Goal: Obtain resource: Download file/media

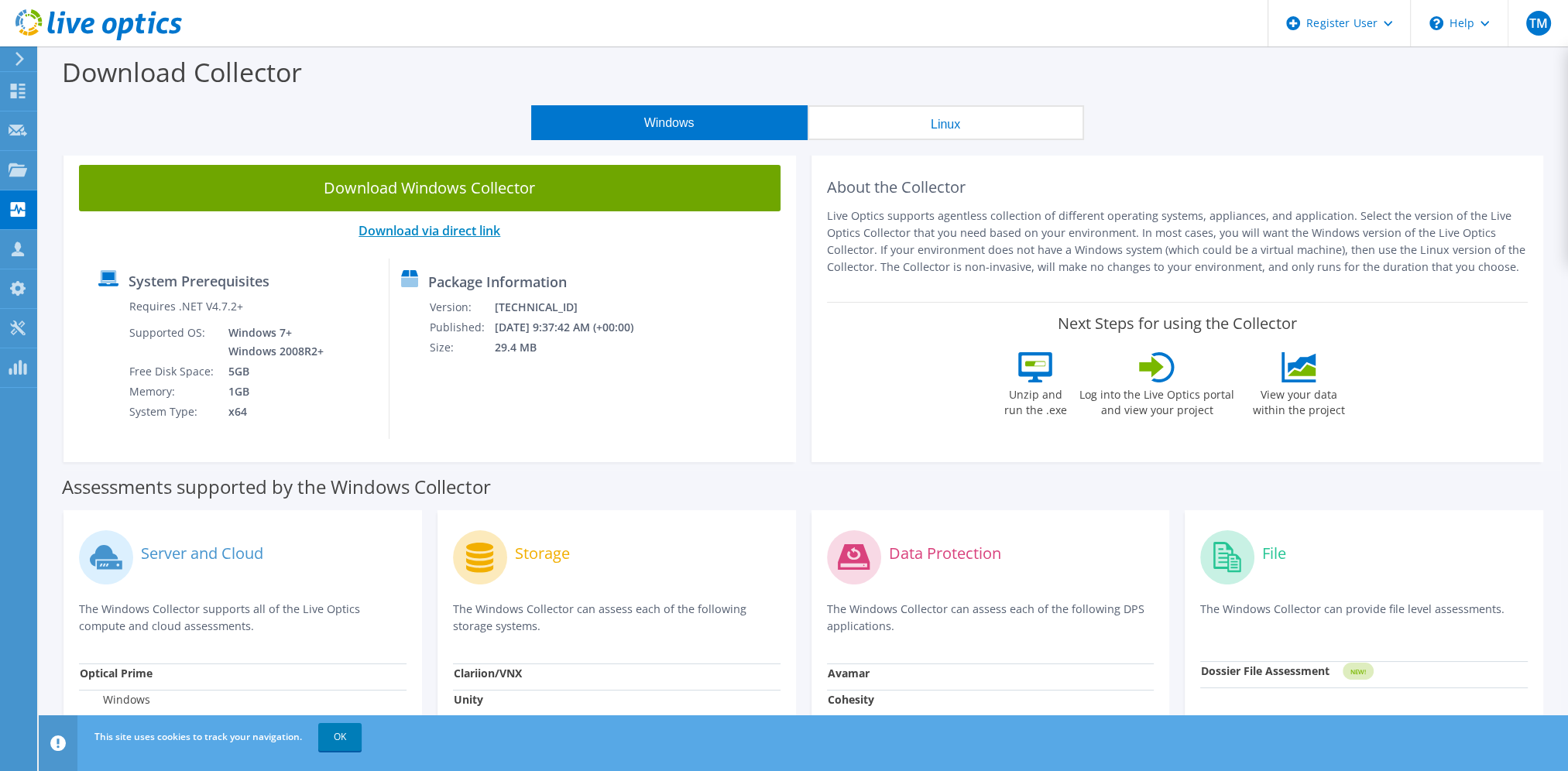
drag, startPoint x: 0, startPoint y: 0, endPoint x: 403, endPoint y: 234, distance: 466.0
click at [403, 234] on link "Download via direct link" at bounding box center [429, 230] width 142 height 17
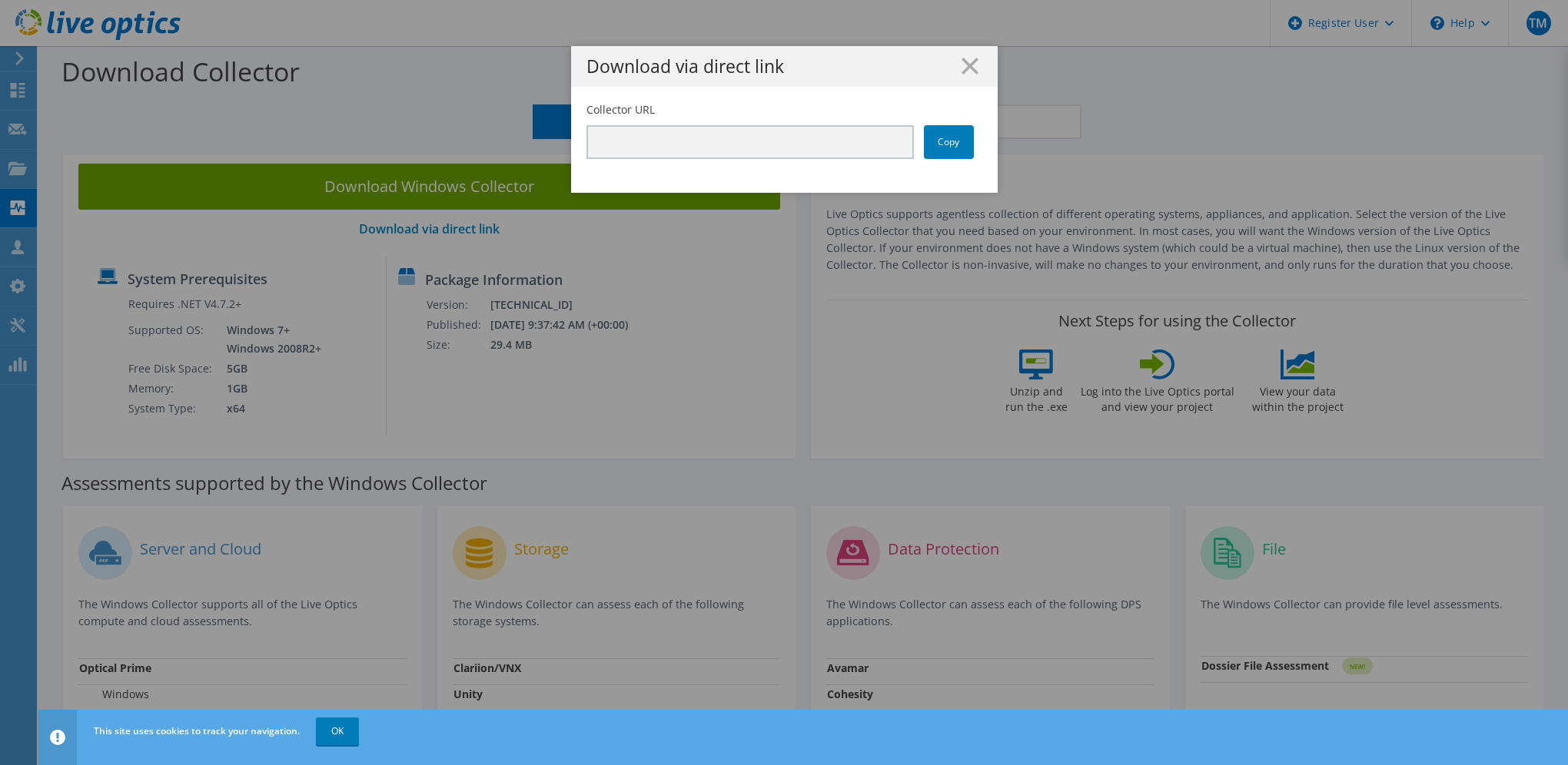
click at [967, 60] on icon at bounding box center [969, 65] width 17 height 17
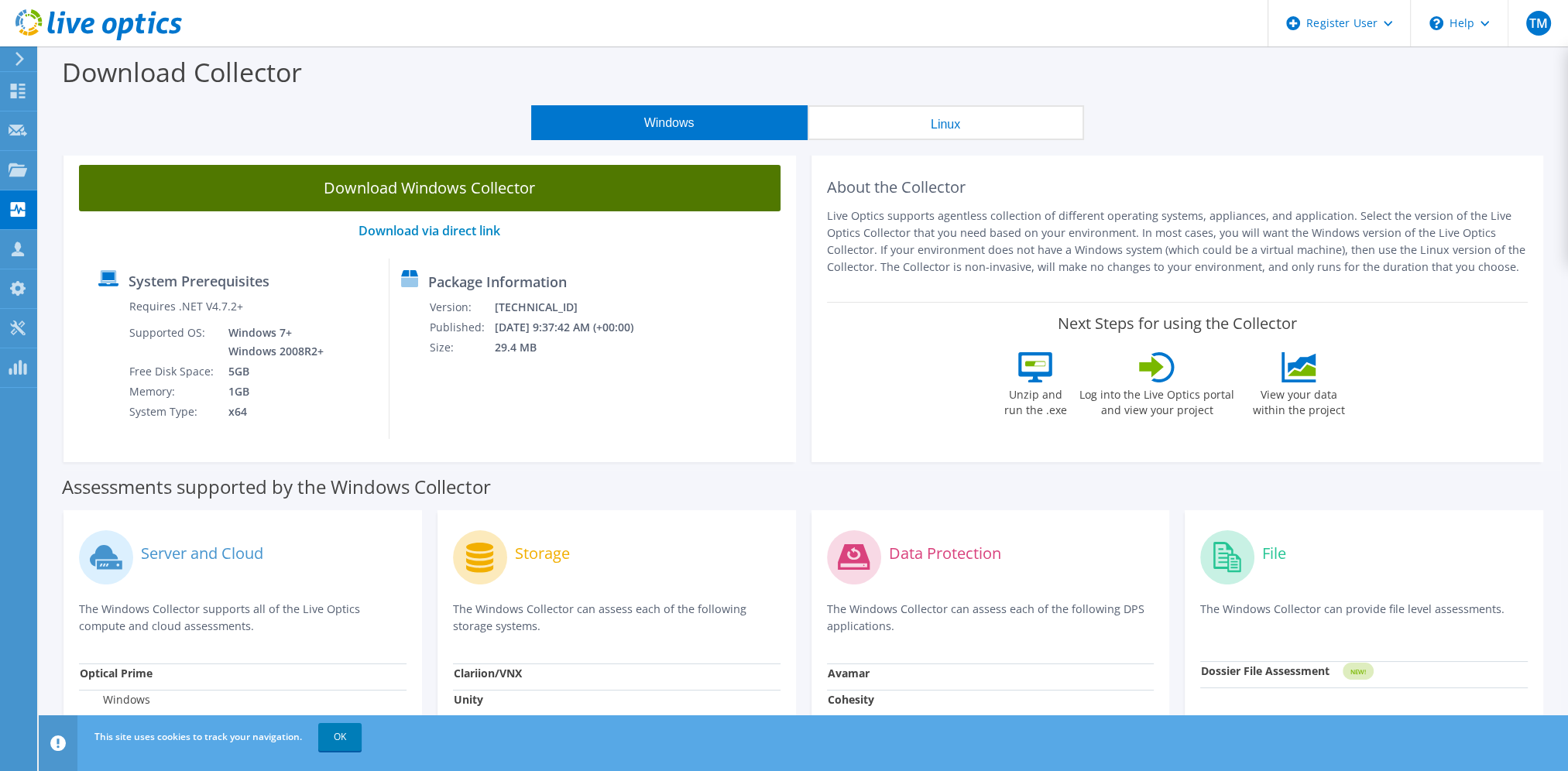
click at [527, 198] on link "Download Windows Collector" at bounding box center [429, 188] width 701 height 47
click at [472, 186] on link "Download Windows Collector" at bounding box center [429, 188] width 701 height 47
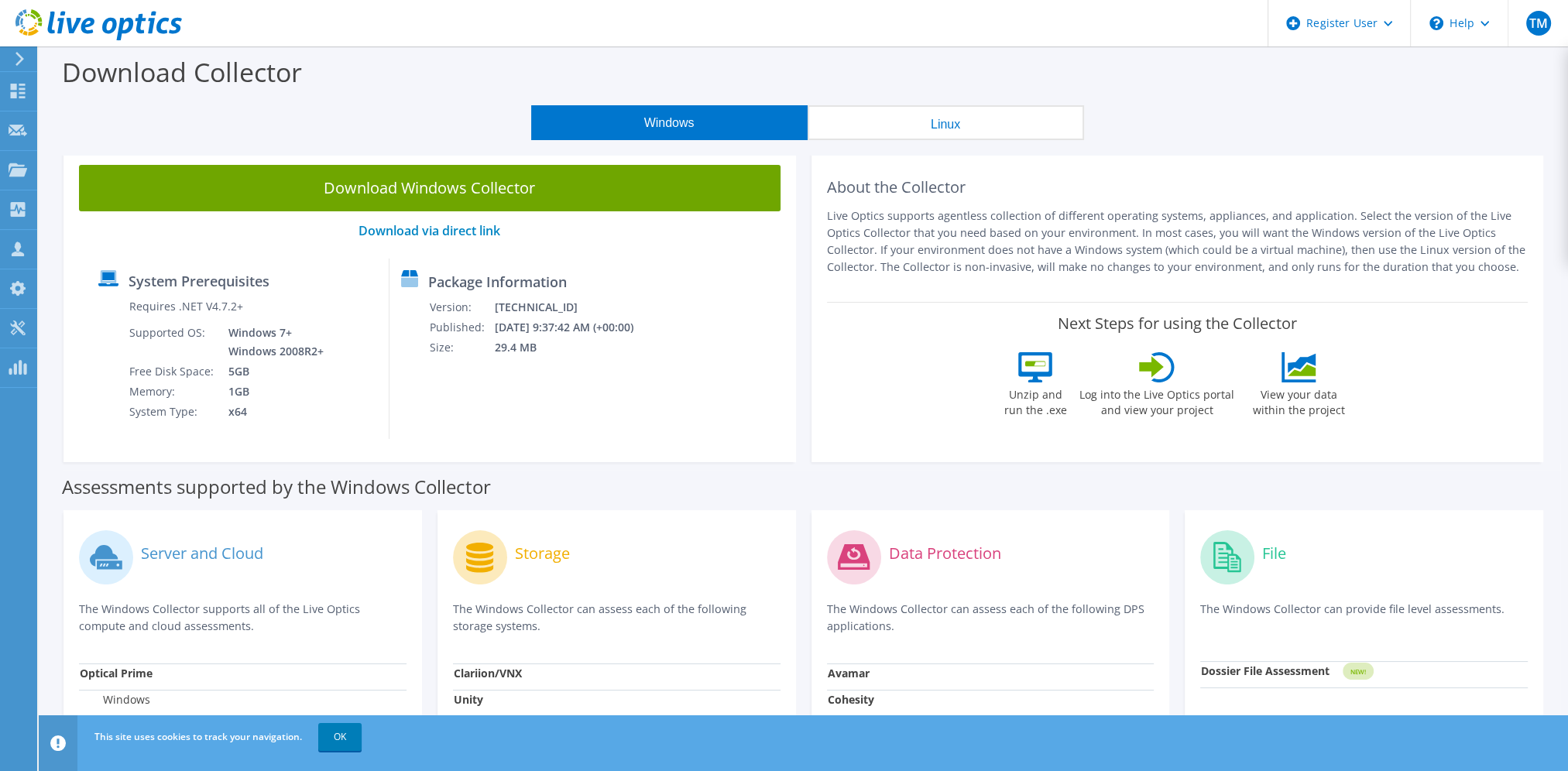
drag, startPoint x: 1150, startPoint y: 58, endPoint x: 1138, endPoint y: 62, distance: 12.6
click at [1150, 58] on div "Download Collector" at bounding box center [804, 76] width 1514 height 59
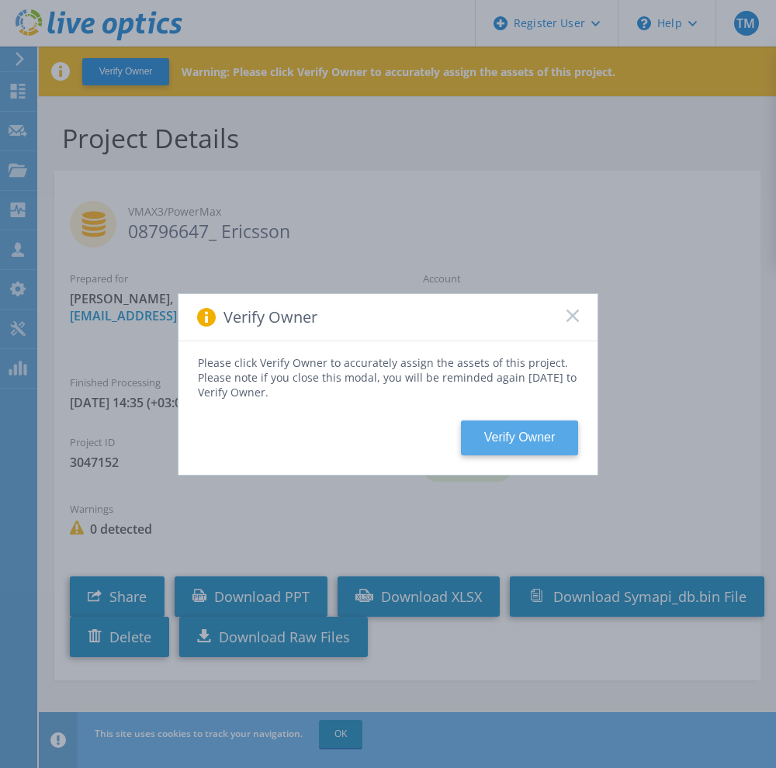
click at [523, 426] on button "Verify Owner" at bounding box center [519, 438] width 117 height 35
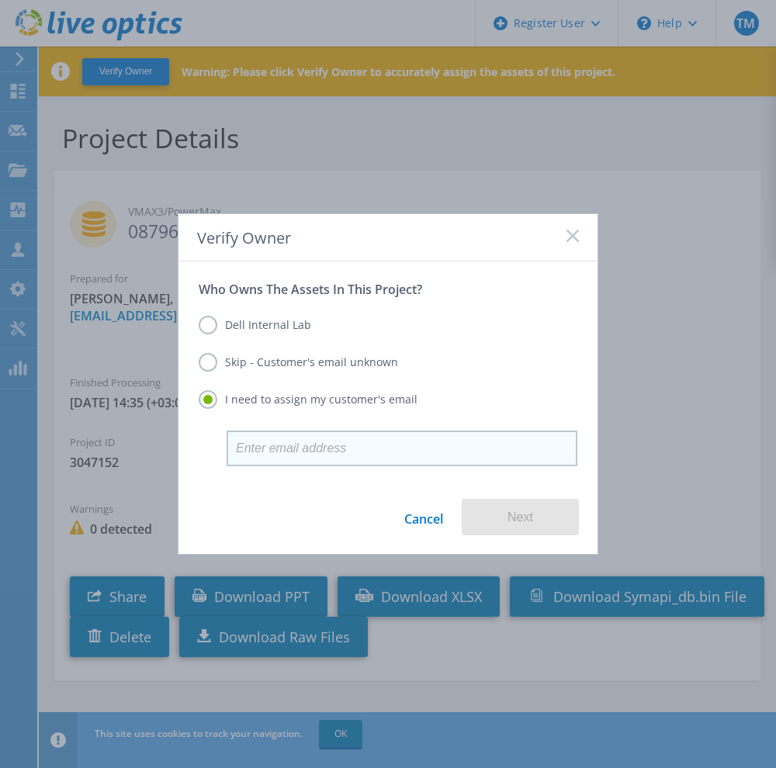
drag, startPoint x: 335, startPoint y: 453, endPoint x: 324, endPoint y: 449, distance: 12.3
click at [335, 453] on input "email" at bounding box center [402, 449] width 351 height 36
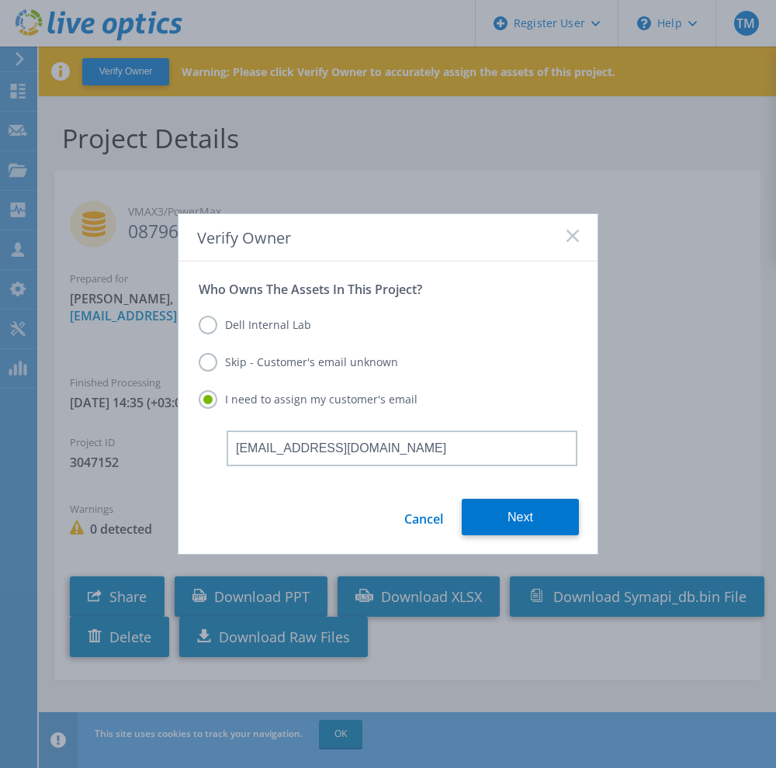
click at [255, 521] on div "Cancel Next" at bounding box center [388, 526] width 419 height 55
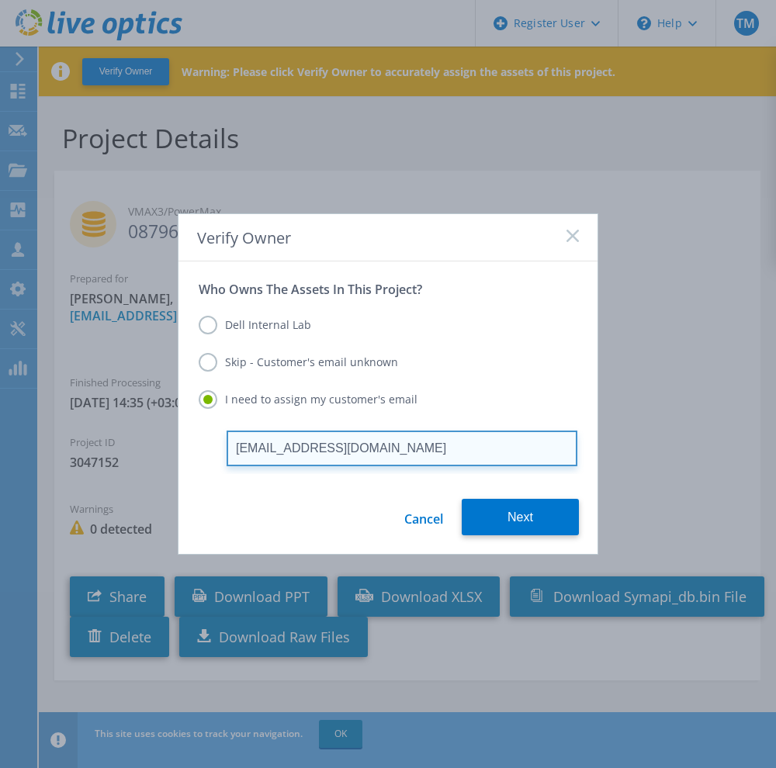
click at [345, 438] on input "traian.maxim@dell.com" at bounding box center [402, 449] width 351 height 36
click at [396, 454] on input "traian.maxim@dell.com" at bounding box center [402, 449] width 351 height 36
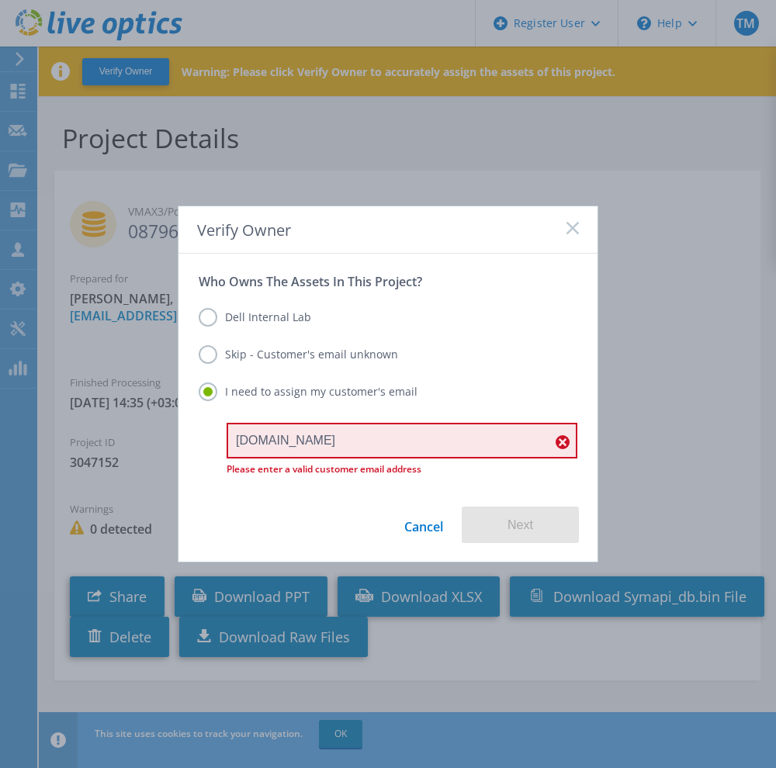
click at [193, 535] on div "Cancel Next" at bounding box center [388, 534] width 419 height 55
click at [324, 434] on input "traian.ma" at bounding box center [402, 441] width 351 height 36
type input "t"
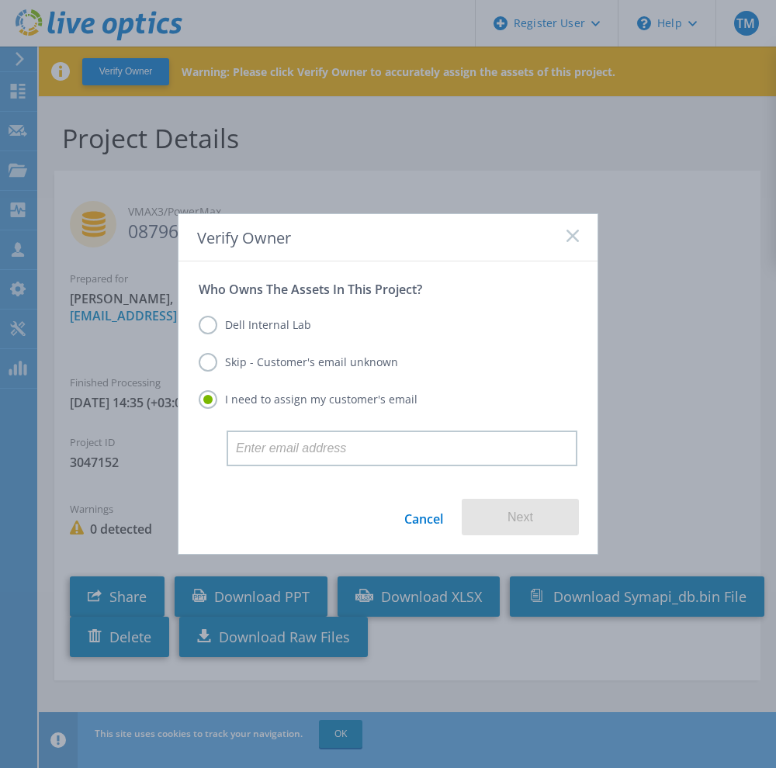
click at [217, 505] on div "Cancel Next" at bounding box center [388, 526] width 419 height 55
click at [279, 373] on div "Skip - Customer's email unknown" at bounding box center [388, 364] width 379 height 22
click at [287, 360] on label "Skip - Customer's email unknown" at bounding box center [298, 362] width 199 height 19
click at [0, 0] on input "Skip - Customer's email unknown" at bounding box center [0, 0] width 0 height 0
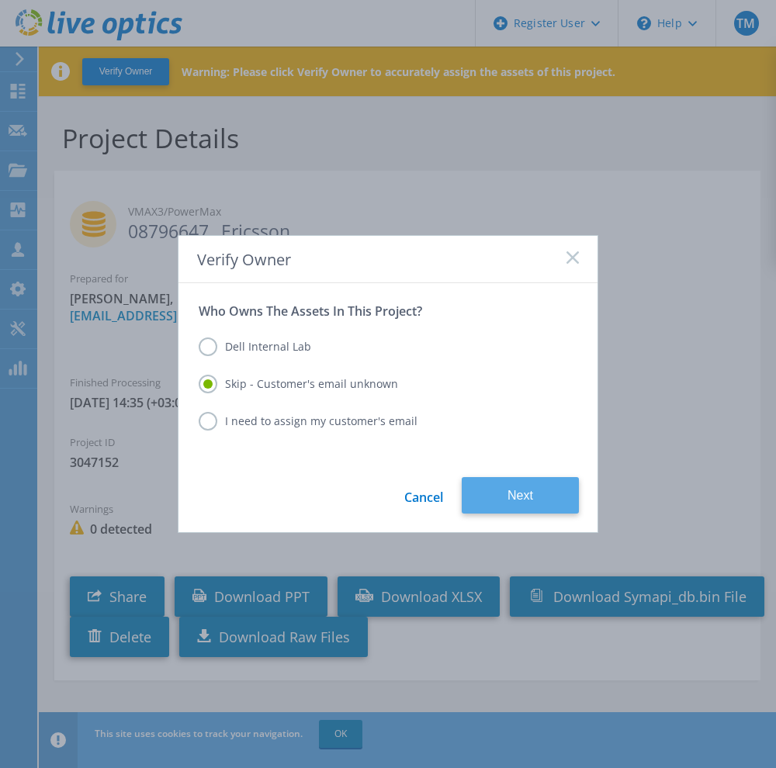
click at [498, 494] on button "Next" at bounding box center [520, 495] width 117 height 36
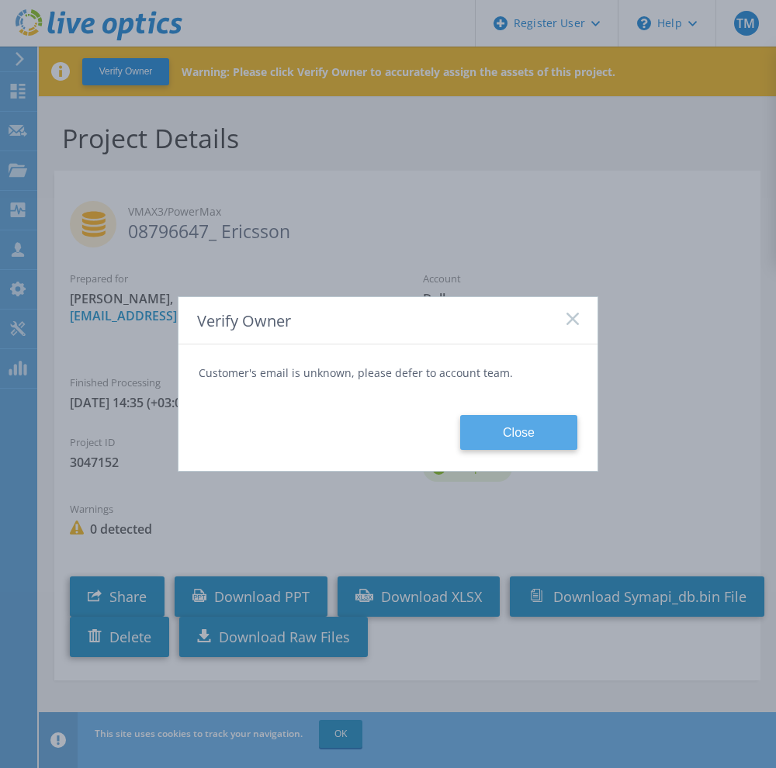
click at [488, 425] on button "Close" at bounding box center [518, 432] width 117 height 35
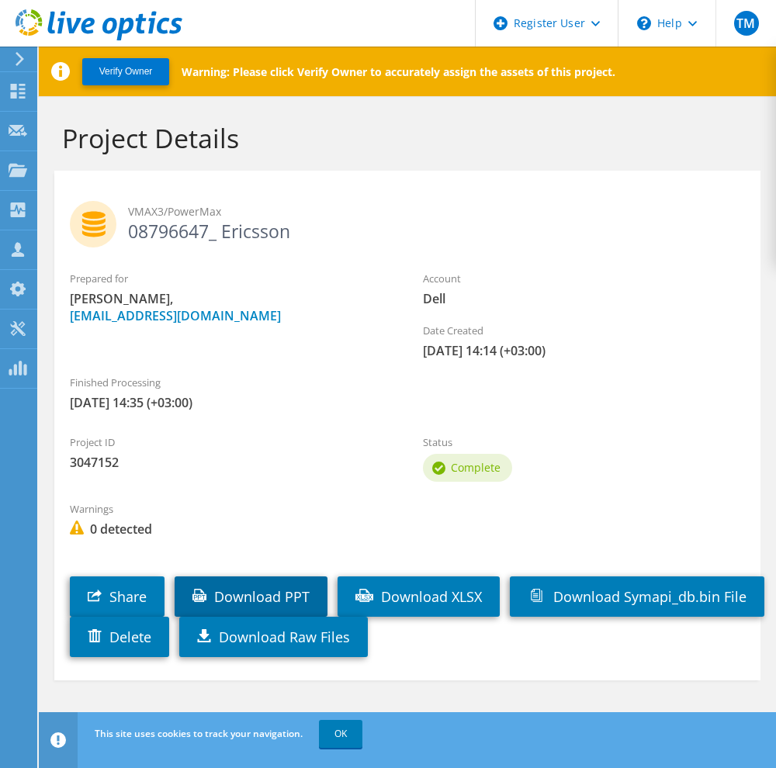
click at [265, 577] on link "Download PPT" at bounding box center [251, 597] width 153 height 40
click at [341, 180] on div "VMAX3/PowerMax 08796647_ Ericsson" at bounding box center [407, 221] width 706 height 85
click at [287, 577] on link "Download PPT" at bounding box center [251, 597] width 153 height 40
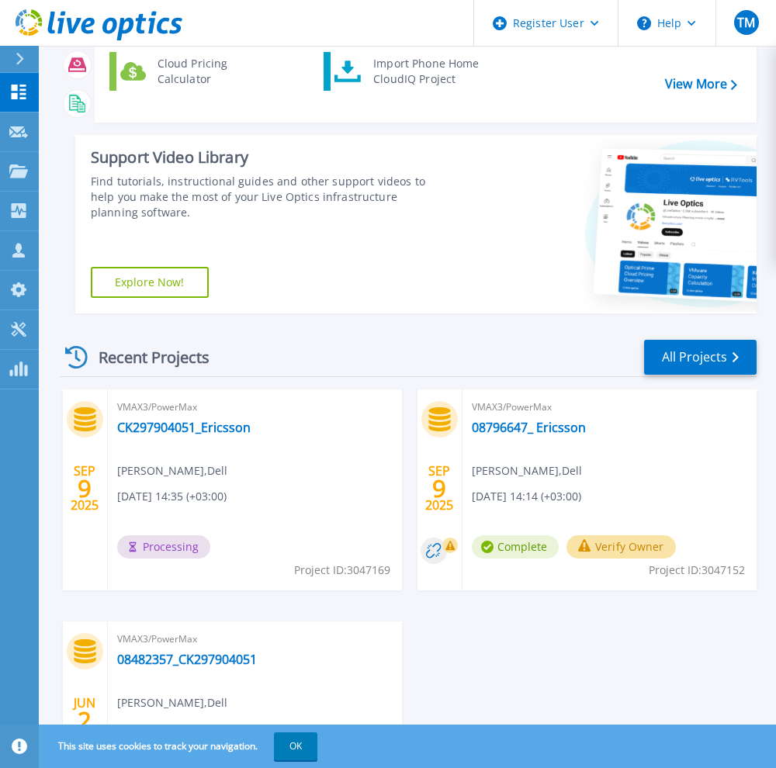
scroll to position [304, 0]
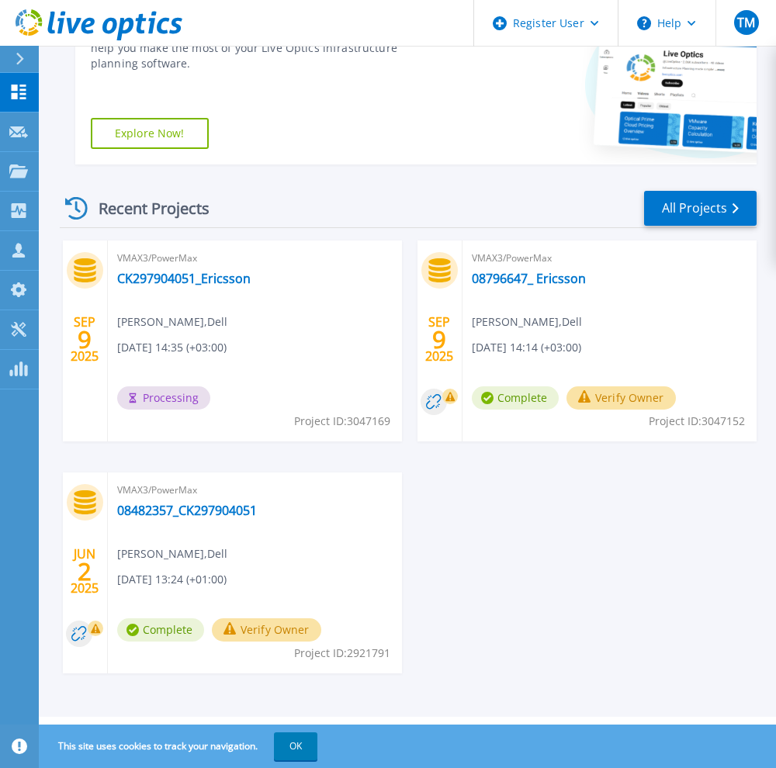
drag, startPoint x: 668, startPoint y: 495, endPoint x: 619, endPoint y: 493, distance: 48.2
click at [668, 495] on div "[DATE] VMAX3/PowerMax CK297904051_Ericsson [PERSON_NAME] , Dell [DATE] 14:35 (+…" at bounding box center [401, 473] width 709 height 464
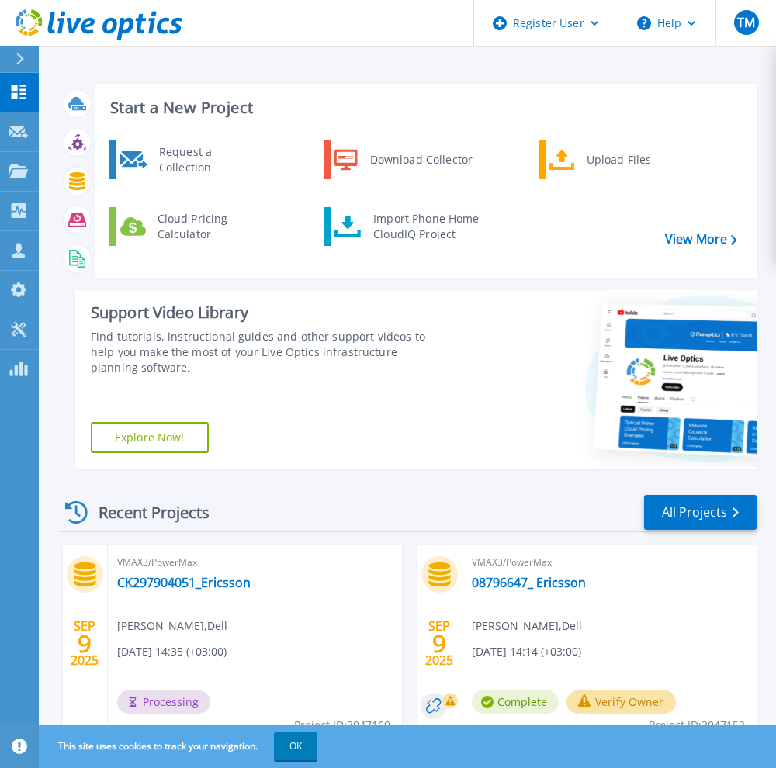
scroll to position [304, 0]
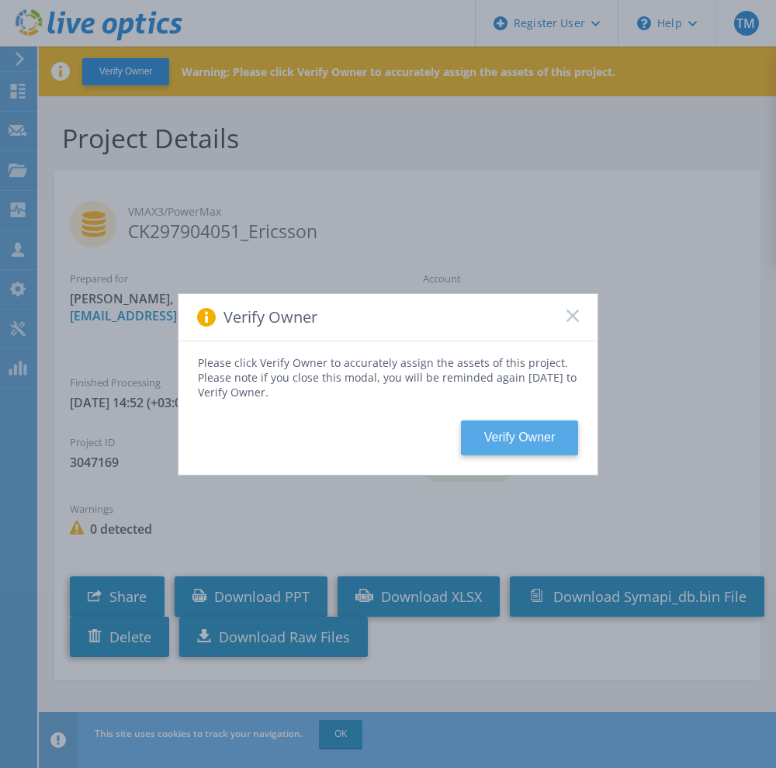
click at [556, 421] on button "Verify Owner" at bounding box center [519, 438] width 117 height 35
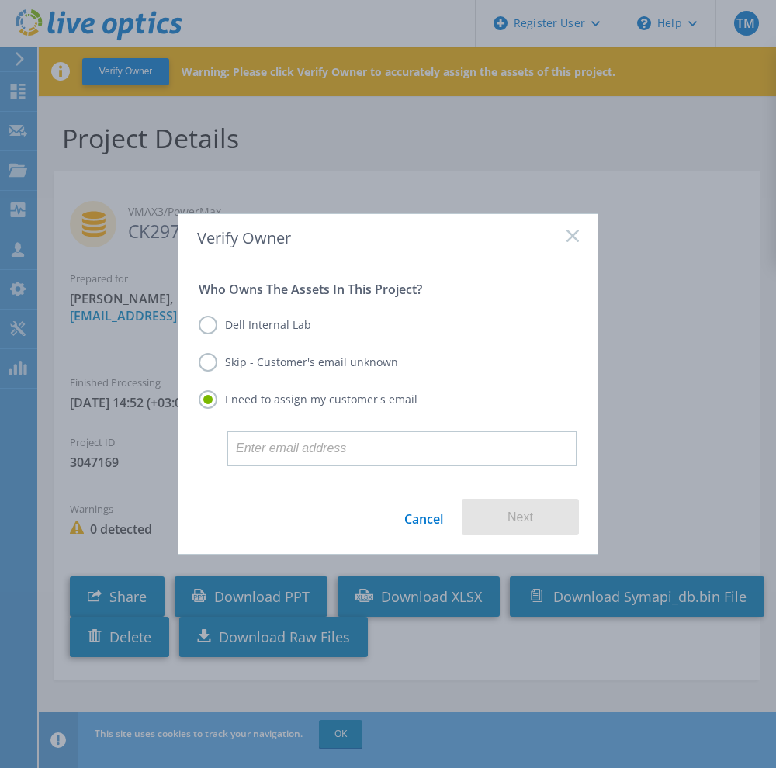
click at [252, 357] on label "Skip - Customer's email unknown" at bounding box center [298, 362] width 199 height 19
click at [0, 0] on input "Skip - Customer's email unknown" at bounding box center [0, 0] width 0 height 0
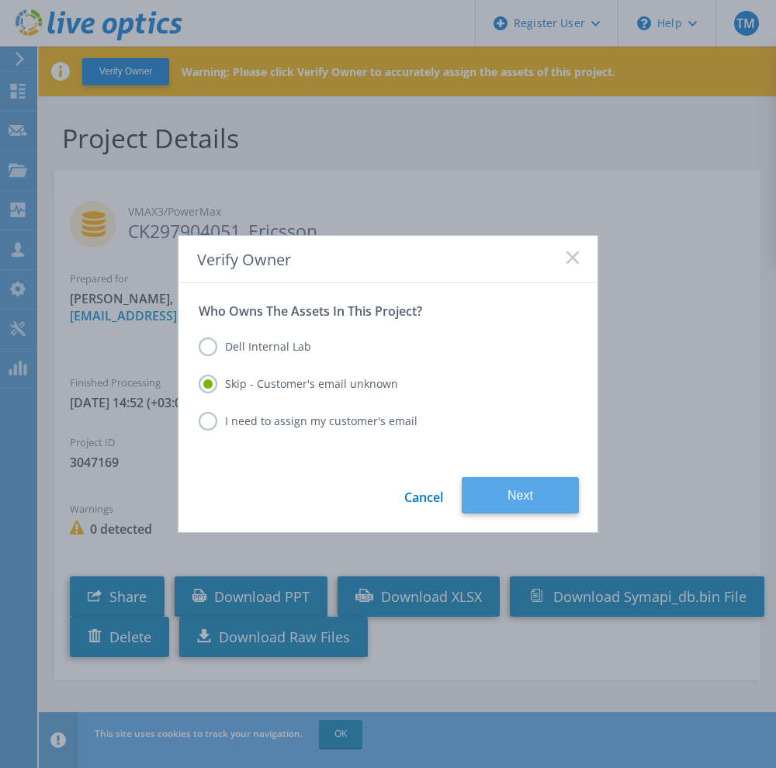
click at [470, 499] on button "Next" at bounding box center [520, 495] width 117 height 36
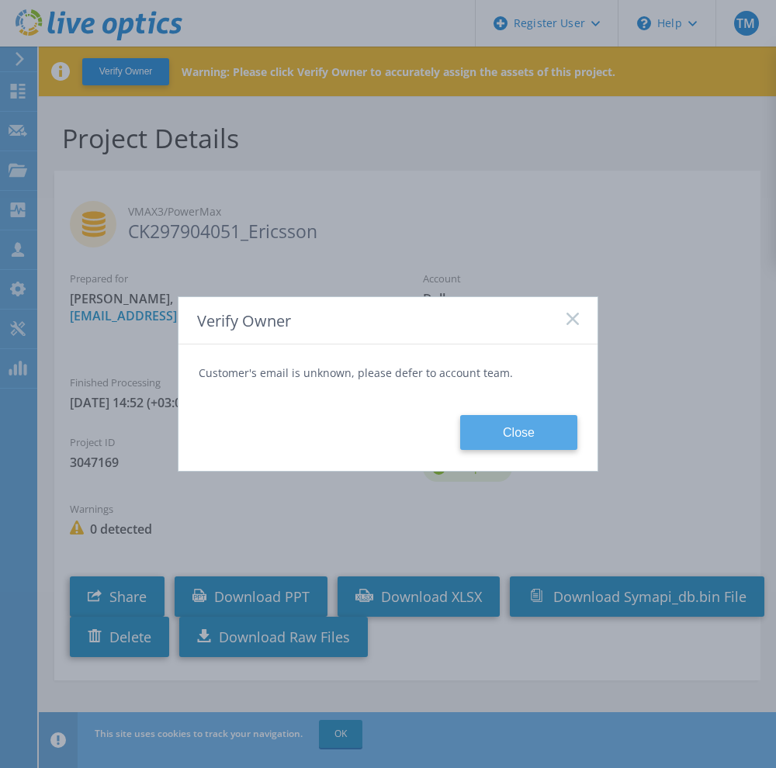
click at [463, 432] on button "Close" at bounding box center [518, 432] width 117 height 35
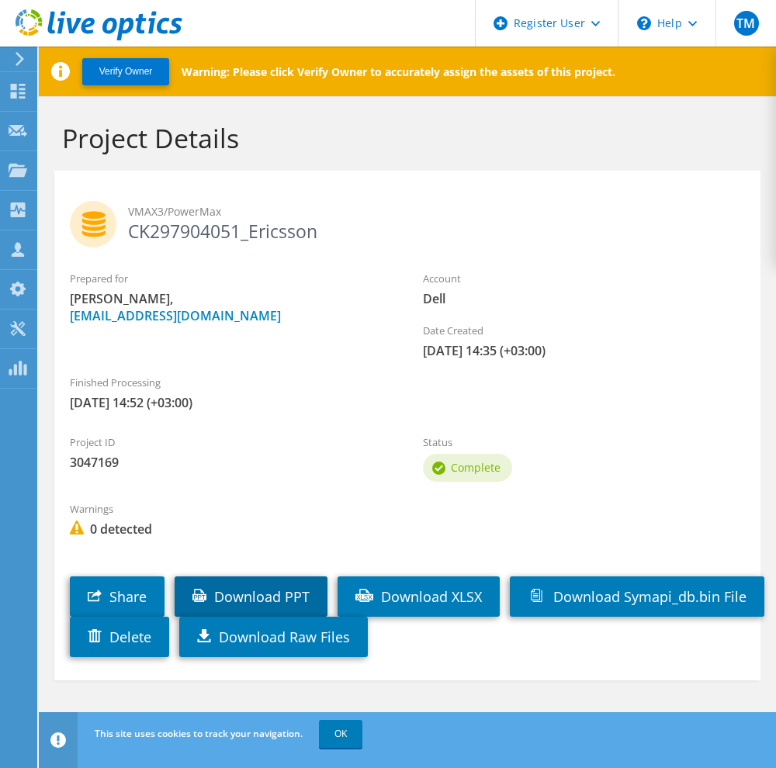
click at [281, 577] on link "Download PPT" at bounding box center [251, 597] width 153 height 40
drag, startPoint x: 377, startPoint y: 154, endPoint x: 369, endPoint y: 157, distance: 8.1
click at [377, 154] on div "Project Details" at bounding box center [408, 133] width 722 height 75
